Goal: Book appointment/travel/reservation

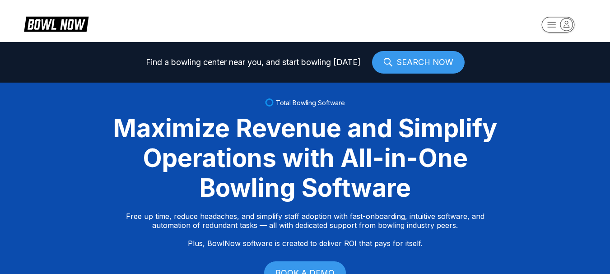
click at [418, 61] on link "SEARCH NOW" at bounding box center [418, 62] width 93 height 23
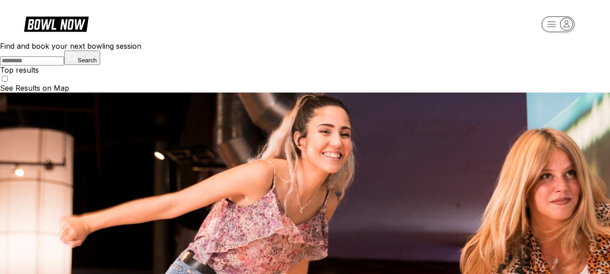
click at [64, 66] on input "text" at bounding box center [32, 60] width 64 height 9
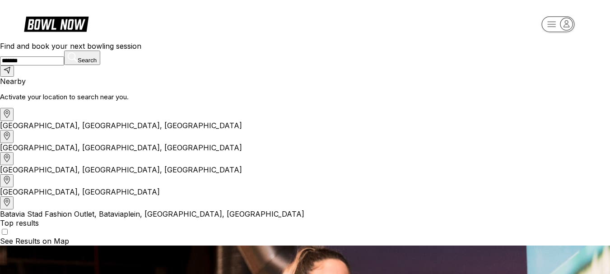
click at [195, 152] on div "[GEOGRAPHIC_DATA], [GEOGRAPHIC_DATA], [GEOGRAPHIC_DATA]" at bounding box center [305, 141] width 610 height 22
type input "**********"
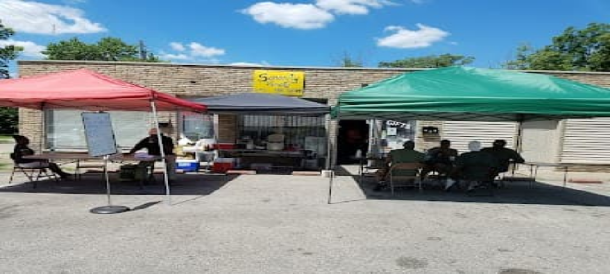
scroll to position [121, 0]
click at [40, 161] on span "Reserve" at bounding box center [26, 156] width 28 height 9
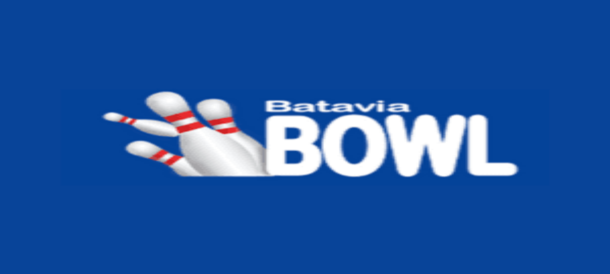
click at [53, 23] on icon at bounding box center [63, 24] width 23 height 10
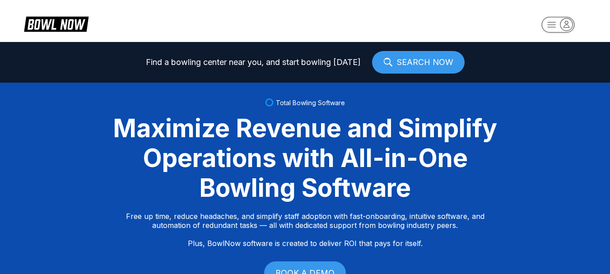
click at [405, 63] on link "SEARCH NOW" at bounding box center [418, 62] width 93 height 23
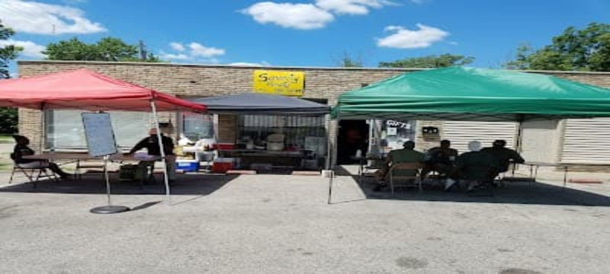
click at [64, 66] on input "text" at bounding box center [32, 60] width 64 height 9
click at [253, 152] on div "Island [GEOGRAPHIC_DATA], [US_STATE][GEOGRAPHIC_DATA], [GEOGRAPHIC_DATA], [GEOG…" at bounding box center [305, 141] width 610 height 22
type input "**********"
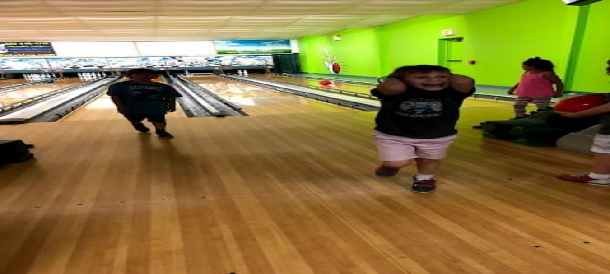
scroll to position [70, 0]
click at [40, 161] on span "Reserve" at bounding box center [26, 156] width 28 height 9
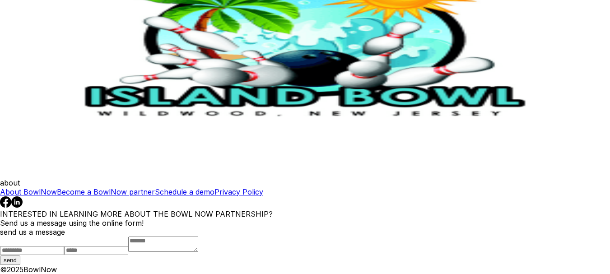
scroll to position [121, 0]
click at [45, 38] on link "Reserve now" at bounding box center [22, 33] width 45 height 9
